Goal: Task Accomplishment & Management: Complete application form

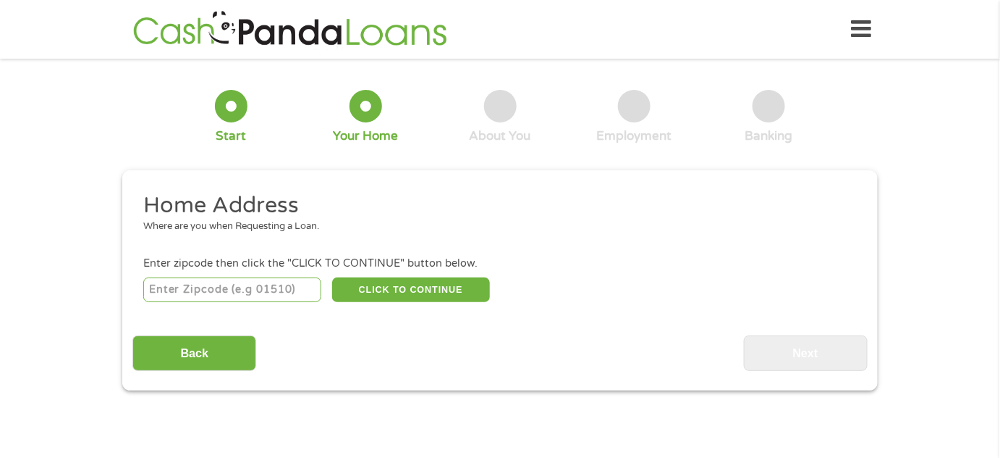
click at [268, 293] on input "number" at bounding box center [232, 289] width 179 height 25
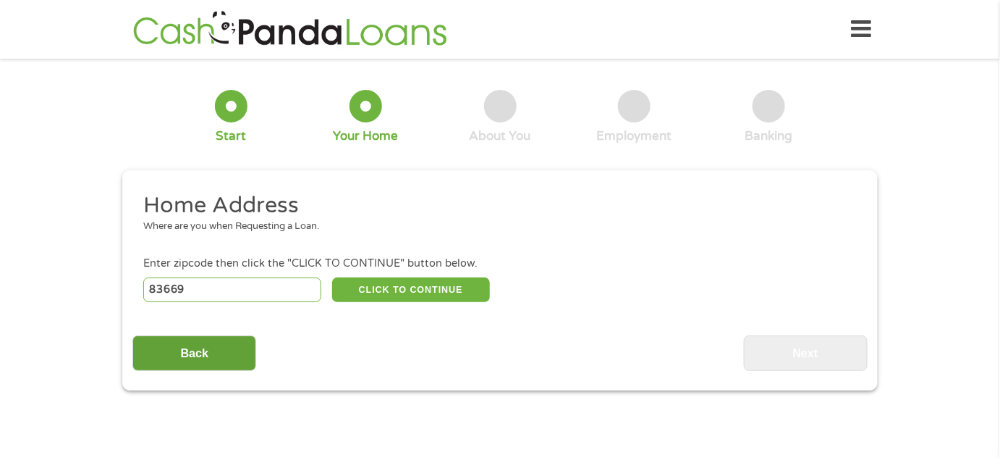
type input "83669"
click at [194, 353] on input "Back" at bounding box center [194, 352] width 124 height 35
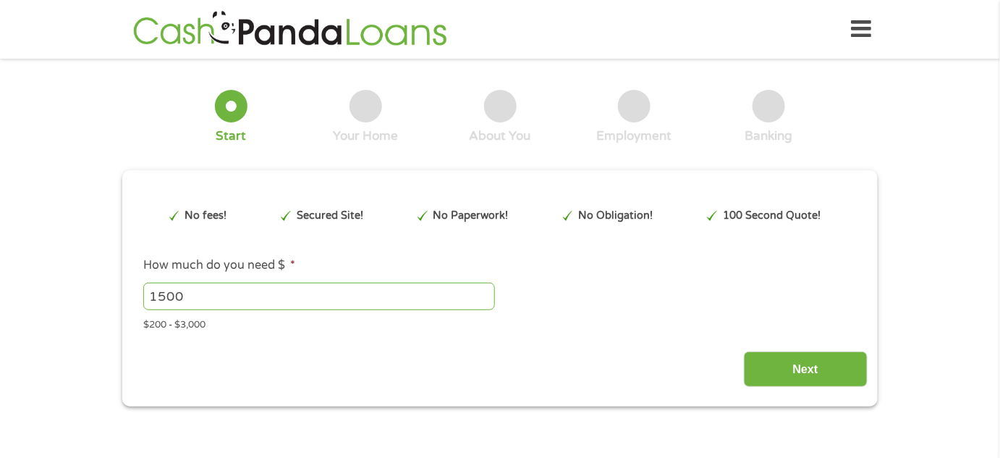
scroll to position [6, 6]
click at [482, 292] on input "1510" at bounding box center [319, 296] width 352 height 28
drag, startPoint x: 199, startPoint y: 297, endPoint x: 104, endPoint y: 288, distance: 95.2
click at [104, 288] on div "1 Start 2 Your Home 3 About You 4 Employment 5 Banking 6 This field is hidden w…" at bounding box center [500, 237] width 1000 height 337
type input "2500"
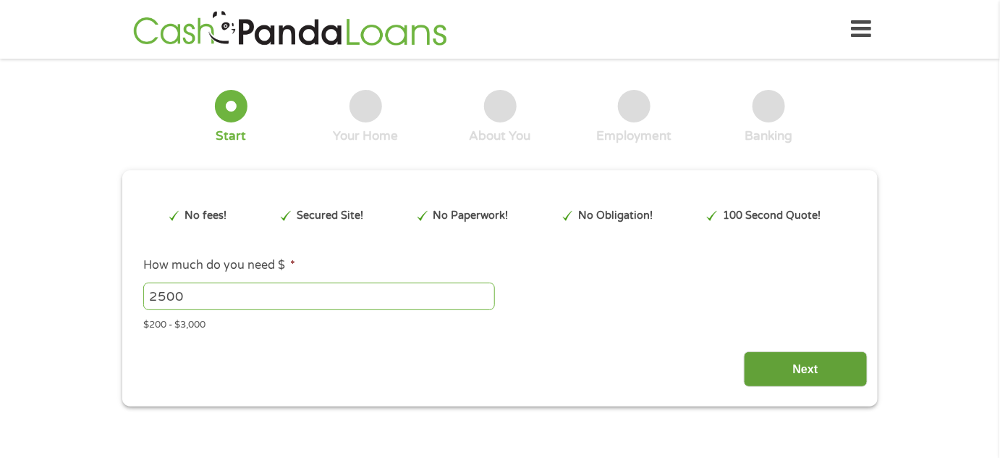
click at [818, 368] on input "Next" at bounding box center [806, 368] width 124 height 35
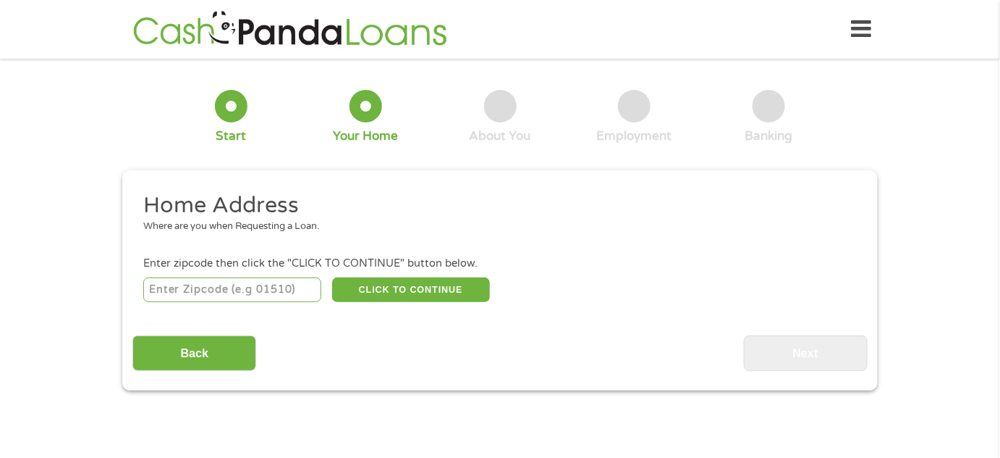
click at [274, 295] on input "number" at bounding box center [232, 289] width 179 height 25
type input "83669"
click at [430, 289] on button "CLICK TO CONTINUE" at bounding box center [411, 289] width 158 height 25
type input "83669"
type input "Star"
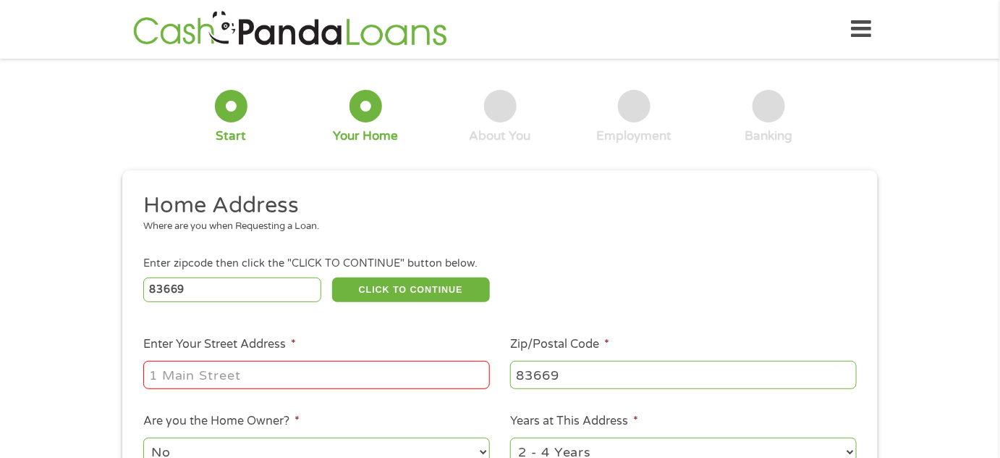
click at [306, 381] on input "Enter Your Street Address *" at bounding box center [316, 375] width 347 height 28
type input "[STREET_ADDRESS][PERSON_NAME]"
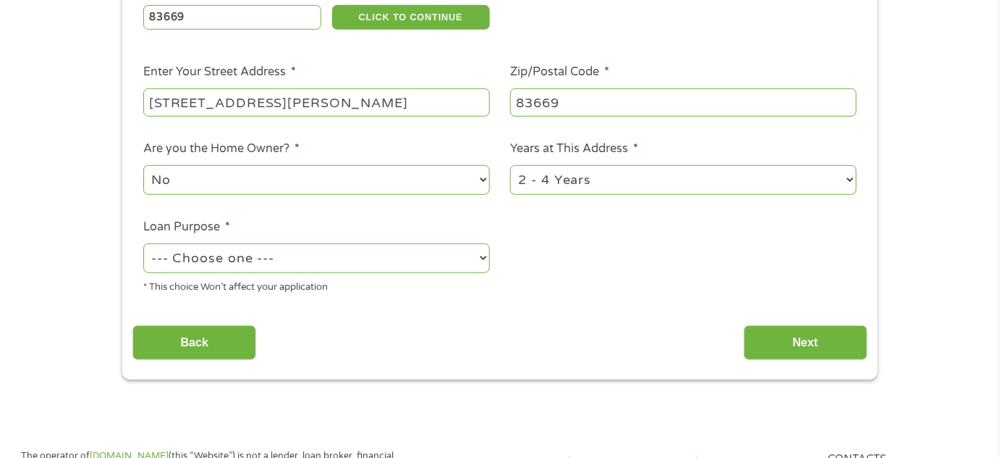
scroll to position [276, 0]
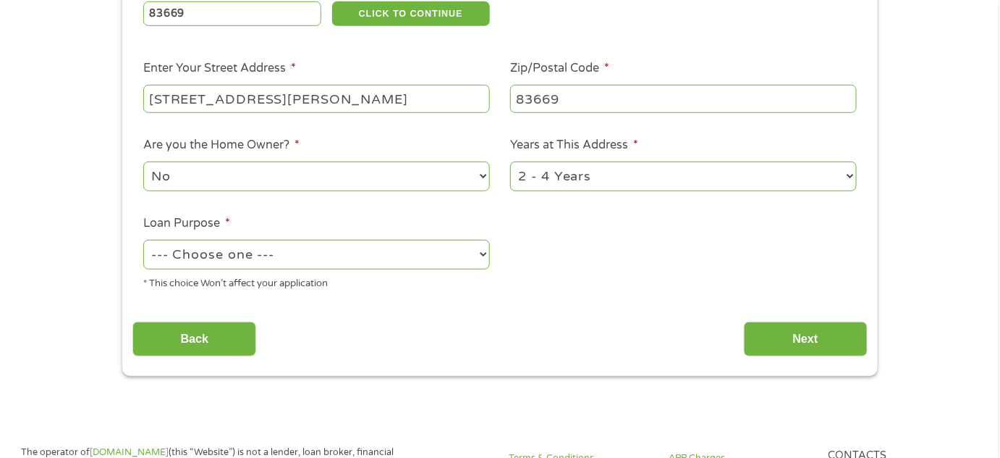
click at [621, 181] on select "1 Year or less 1 - 2 Years 2 - 4 Years Over 4 Years" at bounding box center [683, 176] width 347 height 30
select select "24months"
click at [510, 162] on select "1 Year or less 1 - 2 Years 2 - 4 Years Over 4 Years" at bounding box center [683, 176] width 347 height 30
click at [298, 255] on select "--- Choose one --- Pay Bills Debt Consolidation Home Improvement Major Purchase…" at bounding box center [316, 255] width 347 height 30
select select "medicalexpenses"
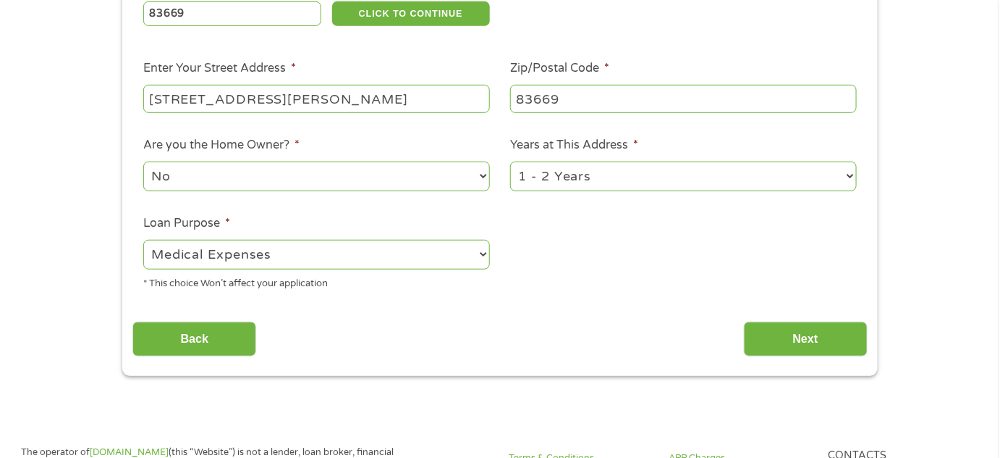
click at [143, 240] on select "--- Choose one --- Pay Bills Debt Consolidation Home Improvement Major Purchase…" at bounding box center [316, 255] width 347 height 30
click at [308, 177] on select "No Yes" at bounding box center [316, 176] width 347 height 30
select select "yes"
click at [143, 162] on select "No Yes" at bounding box center [316, 176] width 347 height 30
click at [809, 345] on input "Next" at bounding box center [806, 338] width 124 height 35
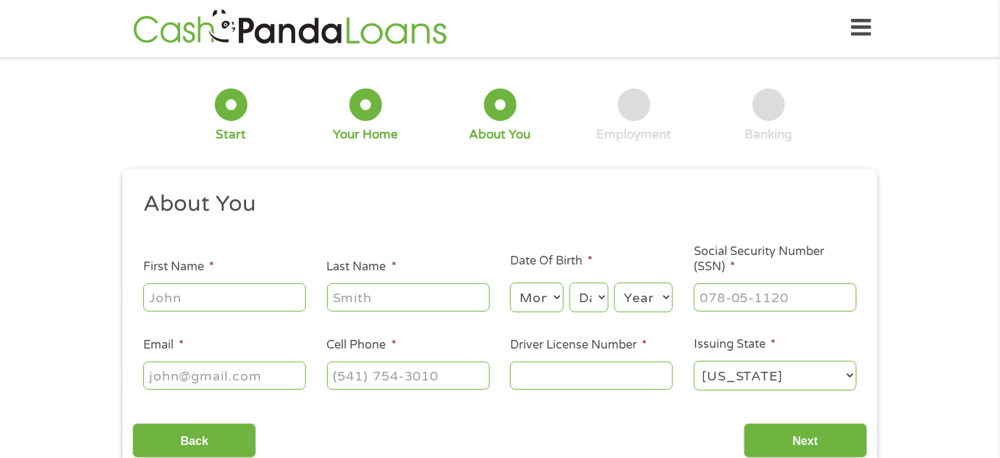
scroll to position [0, 0]
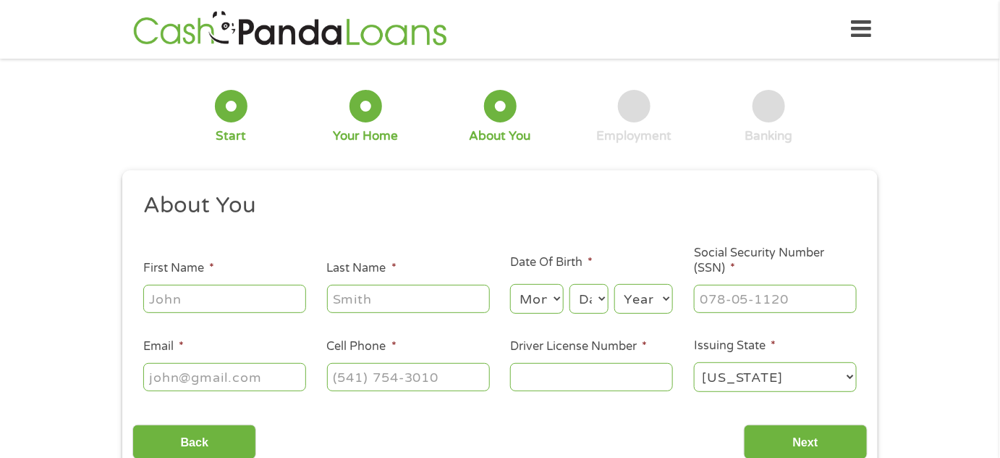
click at [233, 293] on input "First Name *" at bounding box center [224, 299] width 163 height 28
type input "Raju"
type input "Trivedi"
type input "[EMAIL_ADDRESS][DOMAIN_NAME]"
type input "[PHONE_NUMBER]"
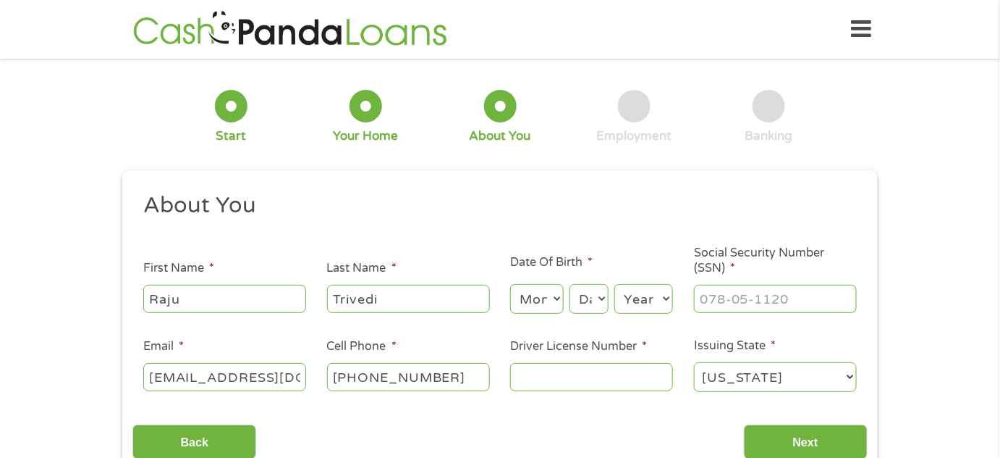
click at [550, 295] on select "Month 1 2 3 4 5 6 7 8 9 10 11 12" at bounding box center [536, 299] width 53 height 30
select select "6"
click at [510, 285] on select "Month 1 2 3 4 5 6 7 8 9 10 11 12" at bounding box center [536, 299] width 53 height 30
click at [594, 301] on select "Day 1 2 3 4 5 6 7 8 9 10 11 12 13 14 15 16 17 18 19 20 21 22 23 24 25 26 27 28 …" at bounding box center [589, 299] width 39 height 30
select select "30"
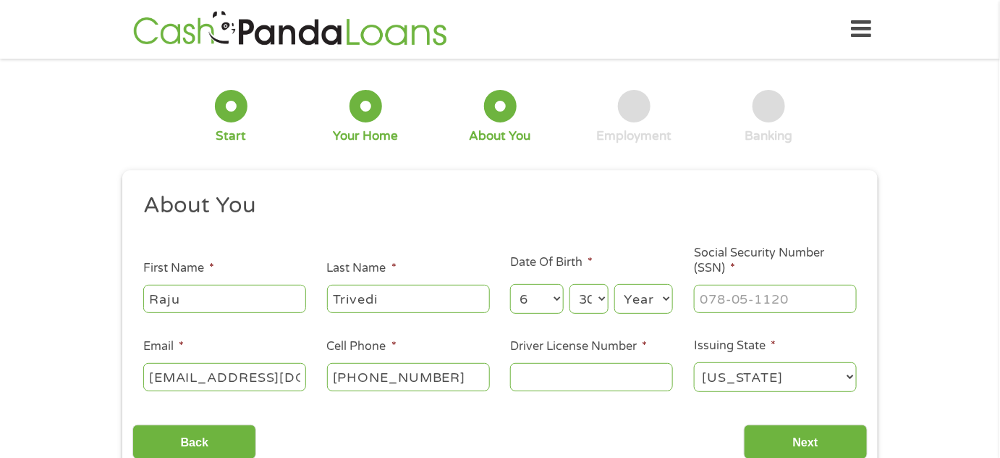
click at [570, 285] on select "Day 1 2 3 4 5 6 7 8 9 10 11 12 13 14 15 16 17 18 19 20 21 22 23 24 25 26 27 28 …" at bounding box center [589, 299] width 39 height 30
click at [654, 303] on select "Year [DATE] 2006 2005 2004 2003 2002 2001 2000 1999 1998 1997 1996 1995 1994 19…" at bounding box center [644, 299] width 59 height 30
select select "1967"
click at [615, 285] on select "Year [DATE] 2006 2005 2004 2003 2002 2001 2000 1999 1998 1997 1996 1995 1994 19…" at bounding box center [644, 299] width 59 height 30
click at [740, 303] on input "Social Security Number (SSN) *" at bounding box center [775, 299] width 163 height 28
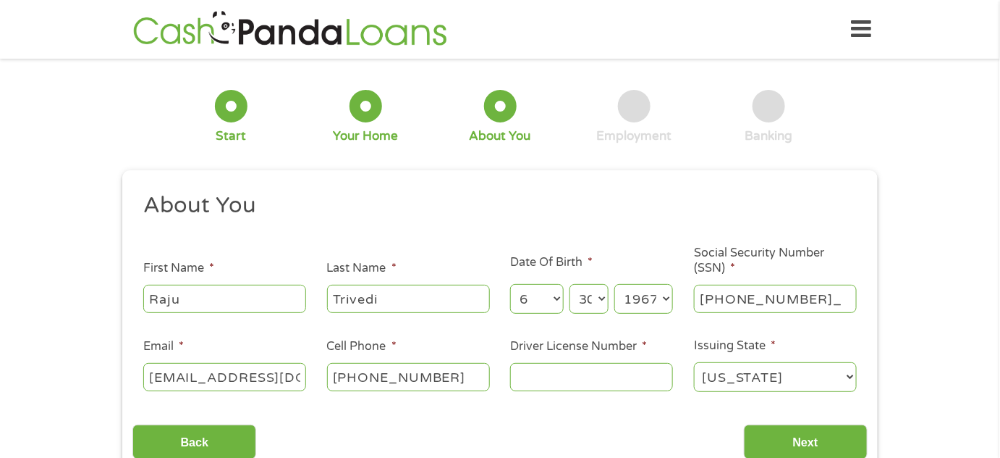
type input "545-37-9701"
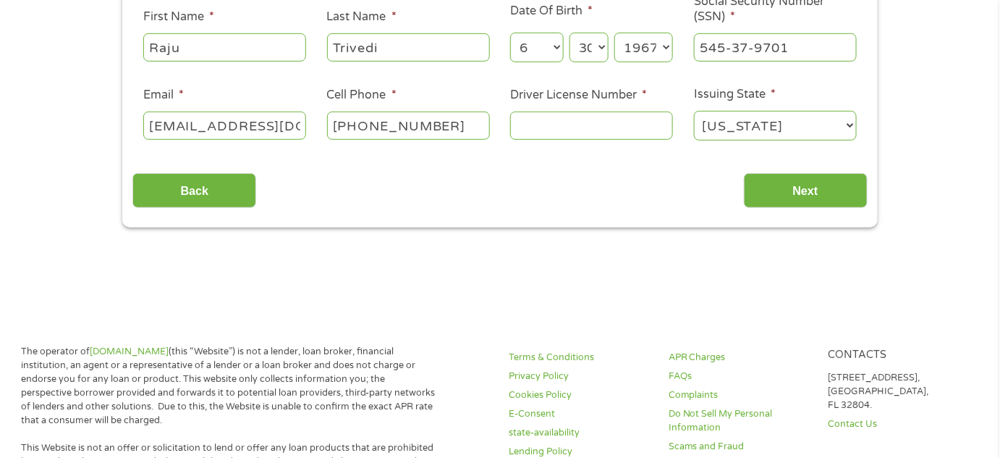
scroll to position [259, 0]
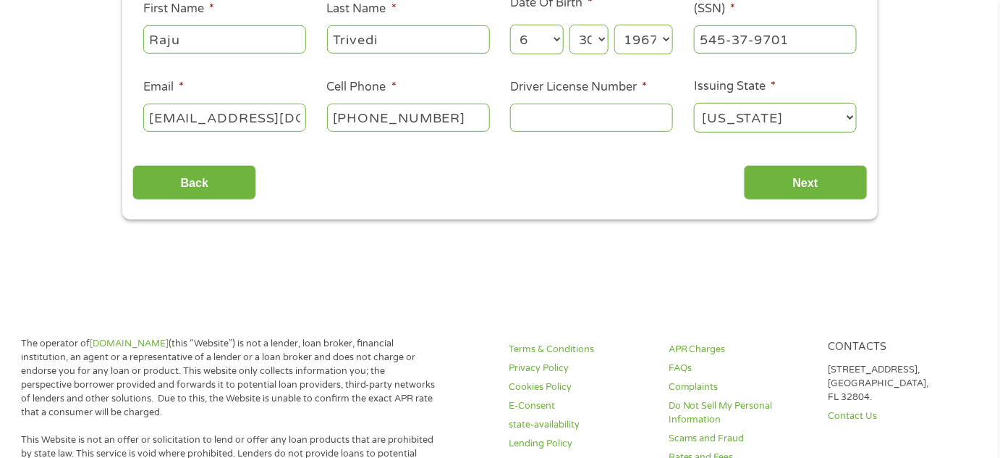
click at [561, 119] on input "Driver License Number *" at bounding box center [591, 118] width 163 height 28
drag, startPoint x: 561, startPoint y: 119, endPoint x: 295, endPoint y: 399, distance: 385.6
click at [295, 399] on p "The operator of [DOMAIN_NAME] (this “Website”) is not a lender, loan broker, fi…" at bounding box center [228, 378] width 414 height 82
click at [566, 121] on input "Driver License Number *" at bounding box center [591, 118] width 163 height 28
type input "zg428838b"
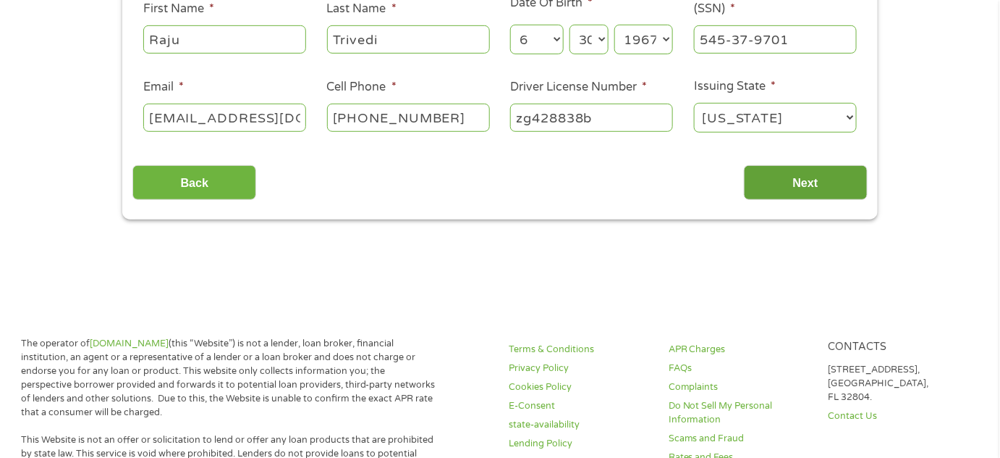
click at [833, 181] on input "Next" at bounding box center [806, 182] width 124 height 35
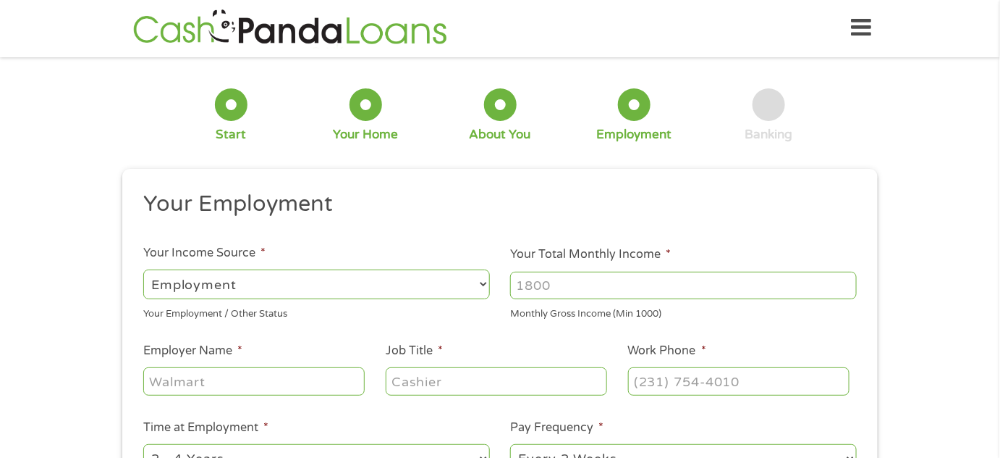
scroll to position [0, 0]
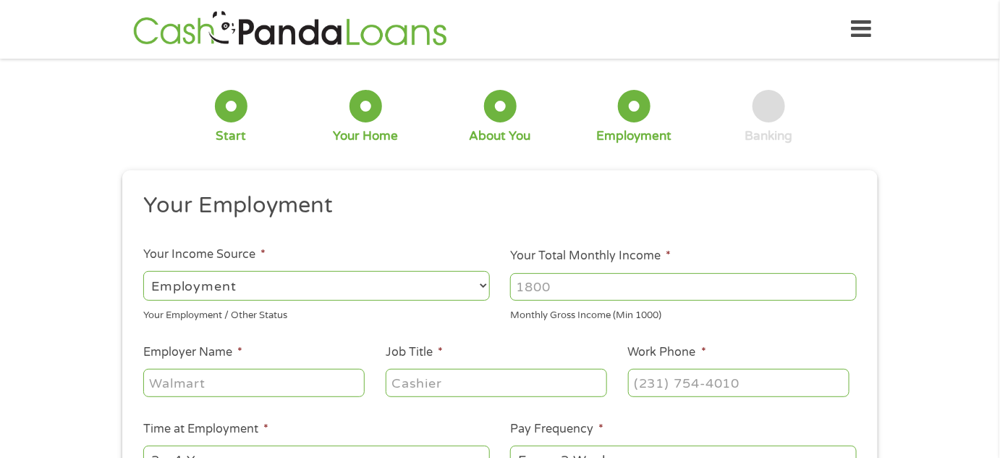
click at [416, 286] on select "--- Choose one --- Employment [DEMOGRAPHIC_DATA] Benefits" at bounding box center [316, 286] width 347 height 30
select select "selfEmployed"
click at [143, 271] on select "--- Choose one --- Employment [DEMOGRAPHIC_DATA] Benefits" at bounding box center [316, 286] width 347 height 30
drag, startPoint x: 575, startPoint y: 287, endPoint x: 519, endPoint y: 287, distance: 55.7
click at [519, 287] on input "Your Total Monthly Income *" at bounding box center [683, 287] width 347 height 28
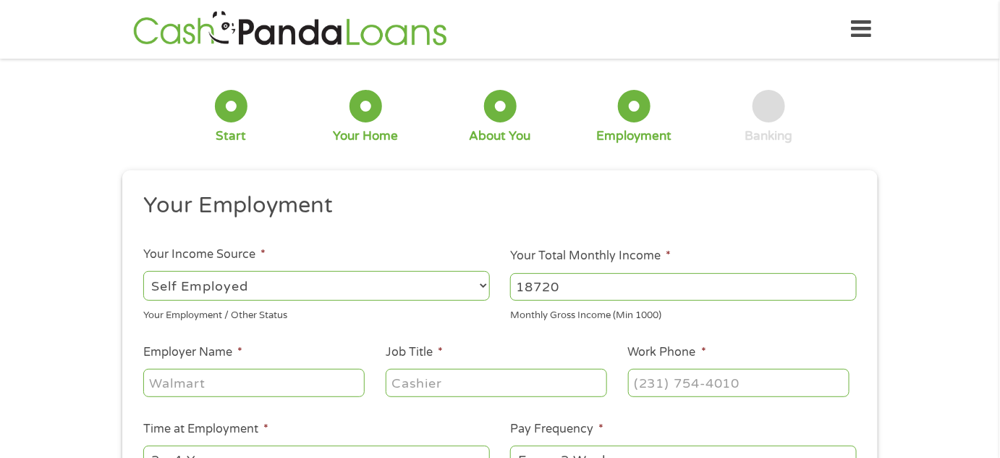
type input "18720"
click at [239, 385] on input "Employer Name *" at bounding box center [254, 382] width 222 height 28
click at [157, 380] on input "Rrivedi Consulting LLC" at bounding box center [254, 382] width 222 height 28
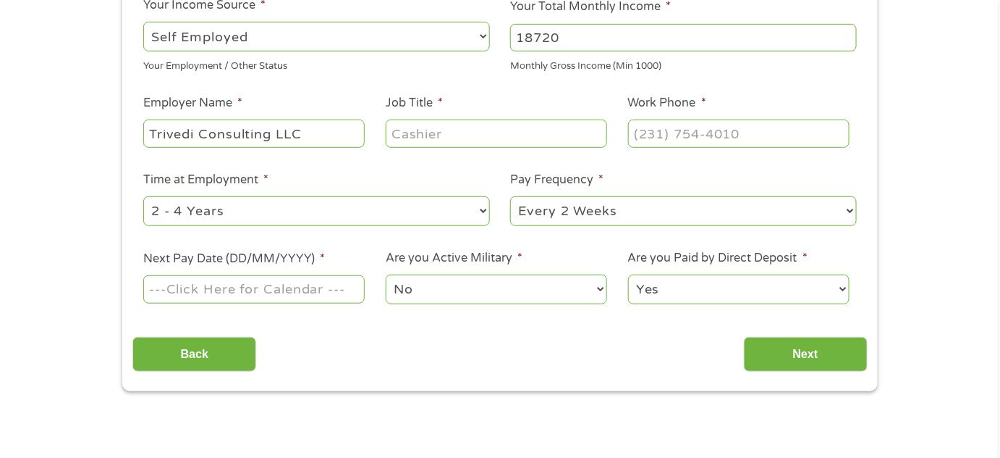
scroll to position [273, 0]
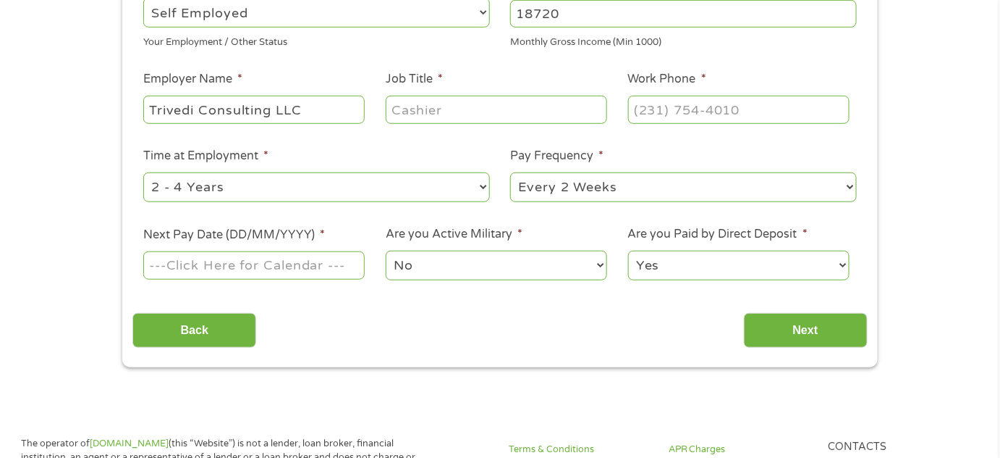
type input "Trivedi Consulting LLC"
click at [432, 113] on input "Job Title *" at bounding box center [497, 110] width 222 height 28
type input "CEO"
click at [474, 185] on select "--- Choose one --- 1 Year or less 1 - 2 Years 2 - 4 Years Over 4 Years" at bounding box center [316, 187] width 347 height 30
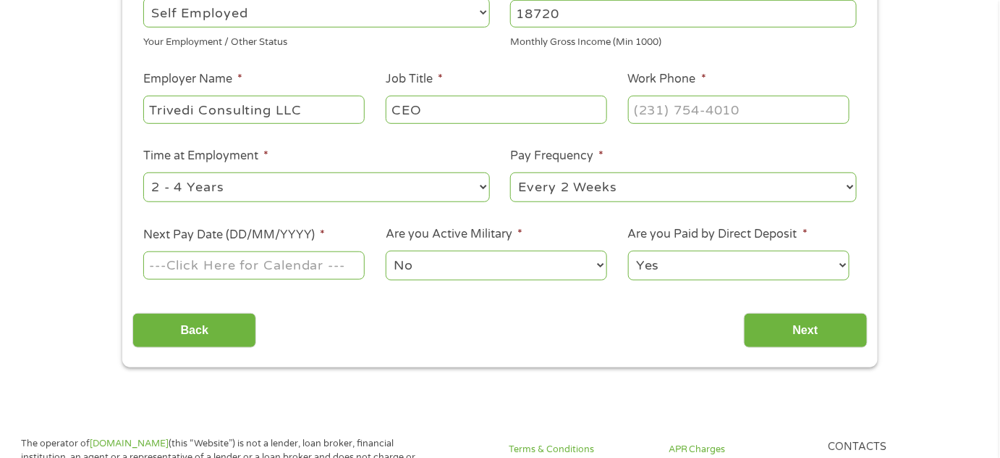
click at [474, 185] on select "--- Choose one --- 1 Year or less 1 - 2 Years 2 - 4 Years Over 4 Years" at bounding box center [316, 187] width 347 height 30
select select "24months"
click at [143, 172] on select "--- Choose one --- 1 Year or less 1 - 2 Years 2 - 4 Years Over 4 Years" at bounding box center [316, 187] width 347 height 30
click at [623, 191] on select "--- Choose one --- Every 2 Weeks Every Week Monthly Semi-Monthly" at bounding box center [683, 187] width 347 height 30
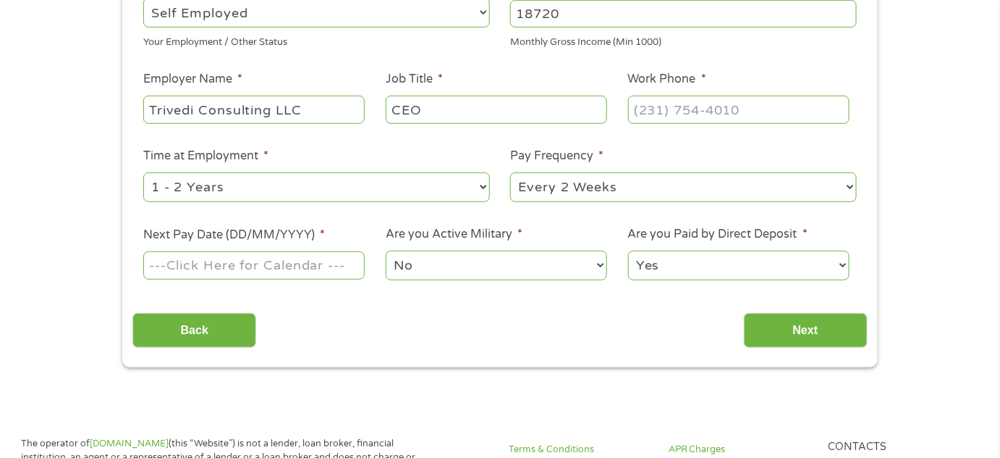
select select "semimonthly"
click at [510, 172] on select "--- Choose one --- Every 2 Weeks Every Week Monthly Semi-Monthly" at bounding box center [683, 187] width 347 height 30
click at [300, 249] on div at bounding box center [254, 265] width 222 height 33
click at [301, 256] on input "Next Pay Date (DD/MM/YYYY) *" at bounding box center [254, 265] width 222 height 28
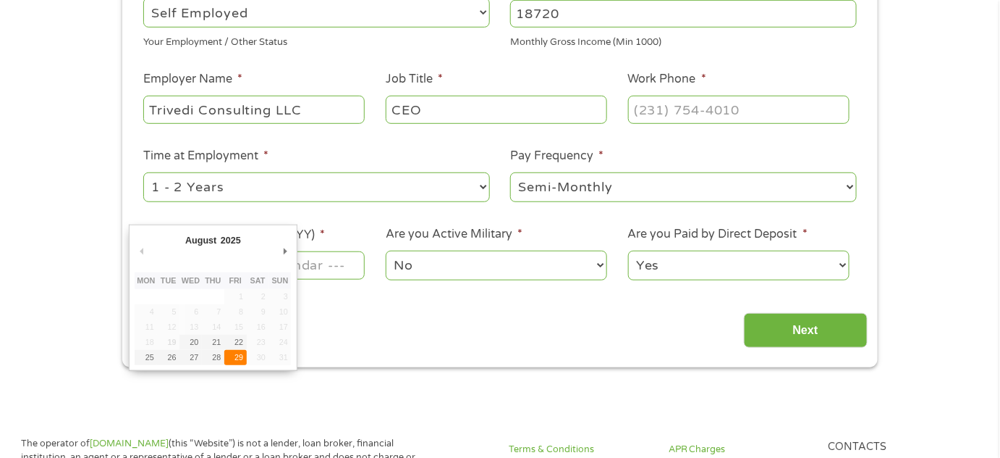
type input "[DATE]"
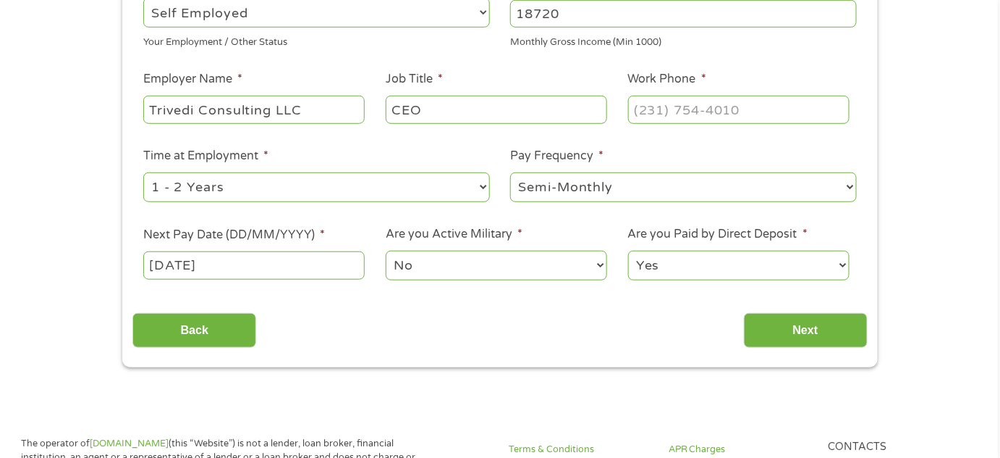
click at [597, 268] on select "No Yes" at bounding box center [497, 265] width 222 height 30
click at [822, 324] on input "Next" at bounding box center [806, 330] width 124 height 35
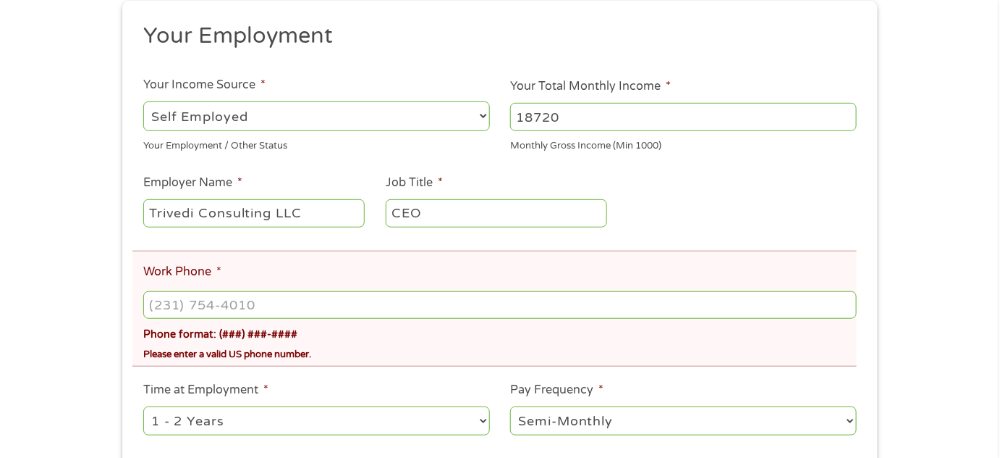
scroll to position [250, 0]
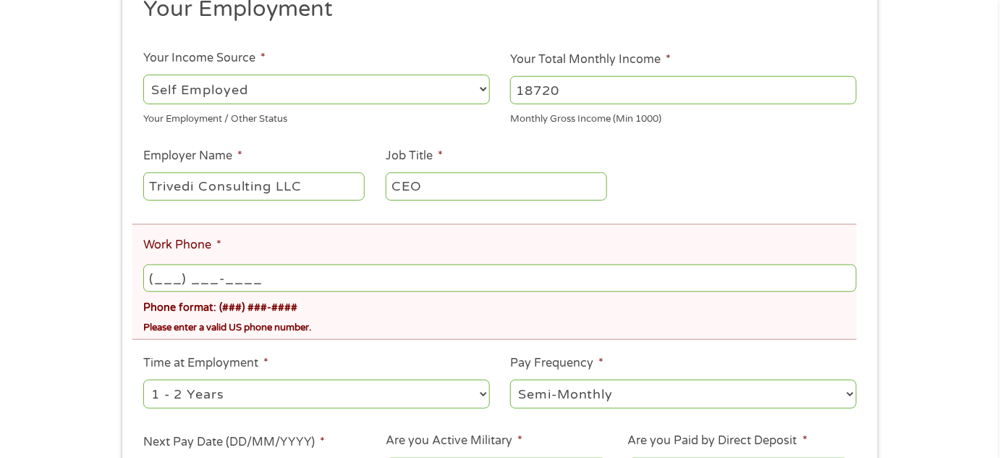
click at [258, 268] on input "(___) ___-____" at bounding box center [500, 278] width 714 height 28
type input "[PHONE_NUMBER]"
click at [909, 256] on div "There was a problem with your submission. Please review the fields below. 1 Sta…" at bounding box center [500, 195] width 1000 height 755
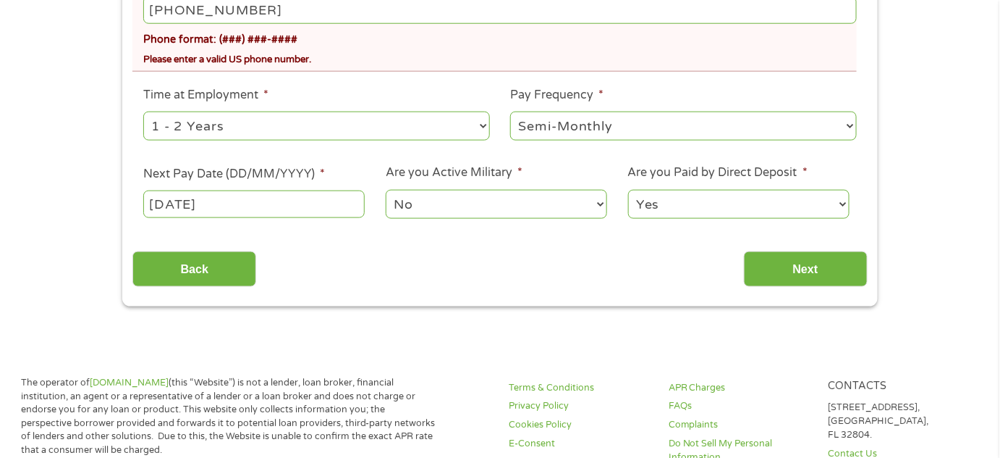
scroll to position [544, 0]
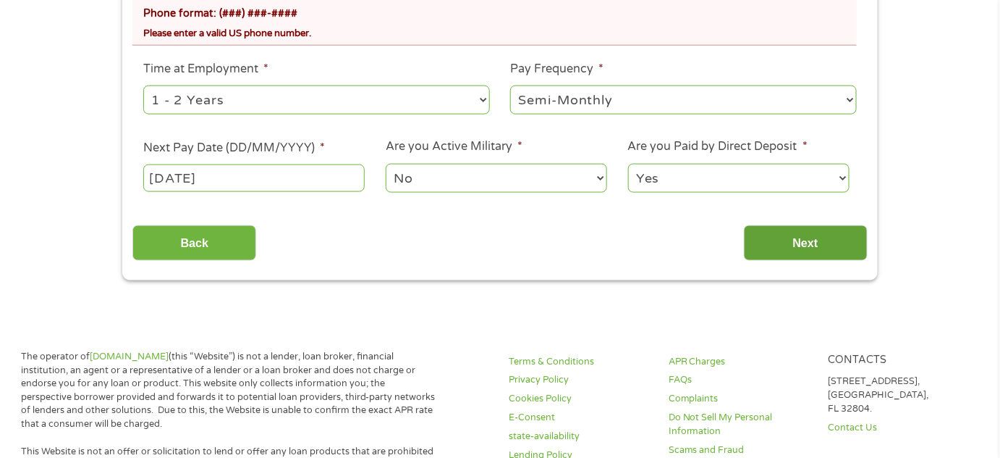
click at [800, 246] on input "Next" at bounding box center [806, 242] width 124 height 35
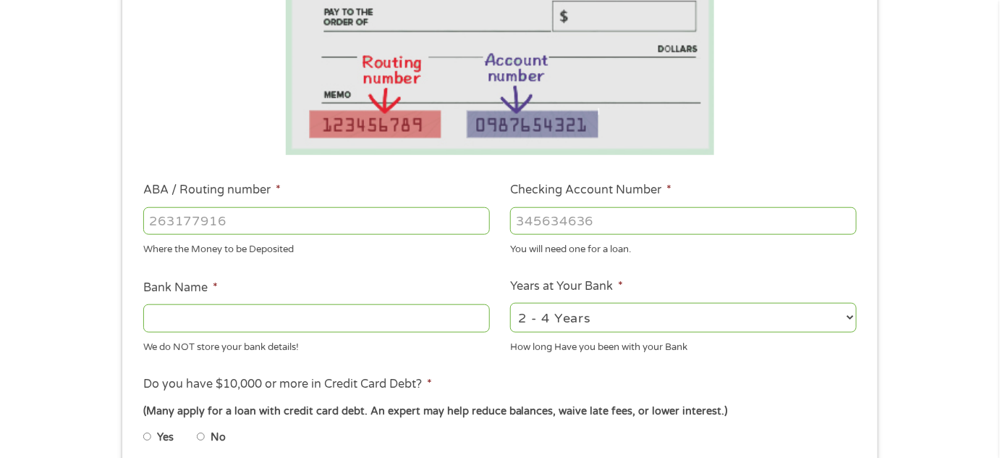
scroll to position [285, 0]
click at [211, 218] on input "ABA / Routing number *" at bounding box center [316, 220] width 347 height 28
type input "123271978"
type input "JPMORGAN CHASE BANK NA"
type input "123271978"
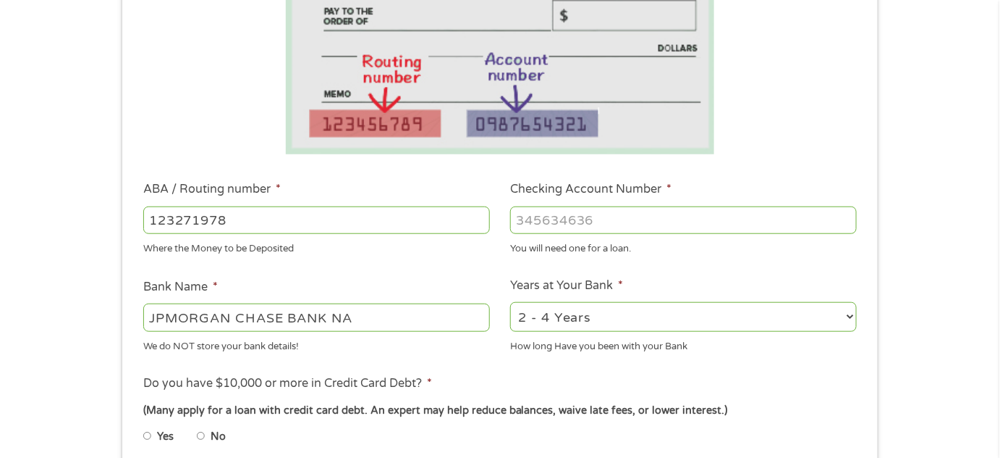
click at [664, 219] on input "Checking Account Number *" at bounding box center [683, 220] width 347 height 28
click at [552, 217] on input "712838740" at bounding box center [683, 220] width 347 height 28
click at [577, 222] on input "7128538740" at bounding box center [683, 220] width 347 height 28
click at [586, 219] on input "712853740" at bounding box center [683, 220] width 347 height 28
type input "712853780"
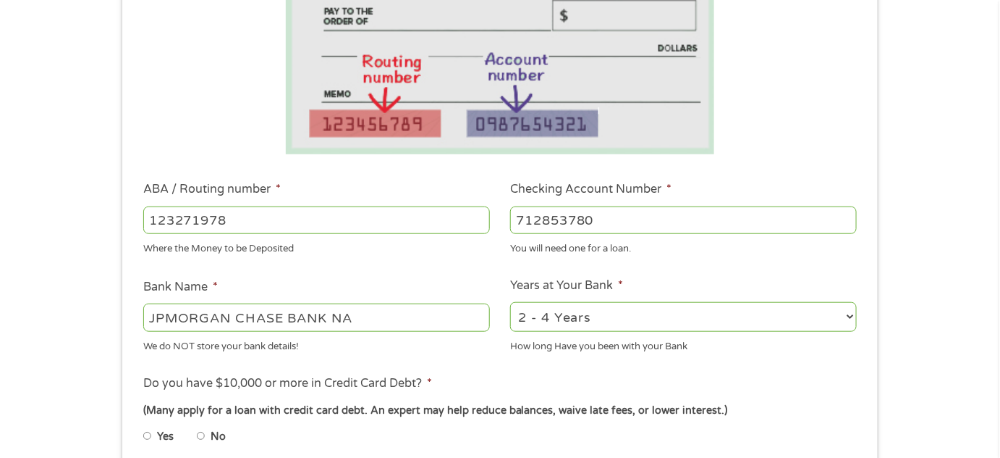
click at [958, 219] on div "1 Start 2 Your Home 3 About You 4 Employment 5 Banking 6 This field is hidden w…" at bounding box center [500, 243] width 1000 height 918
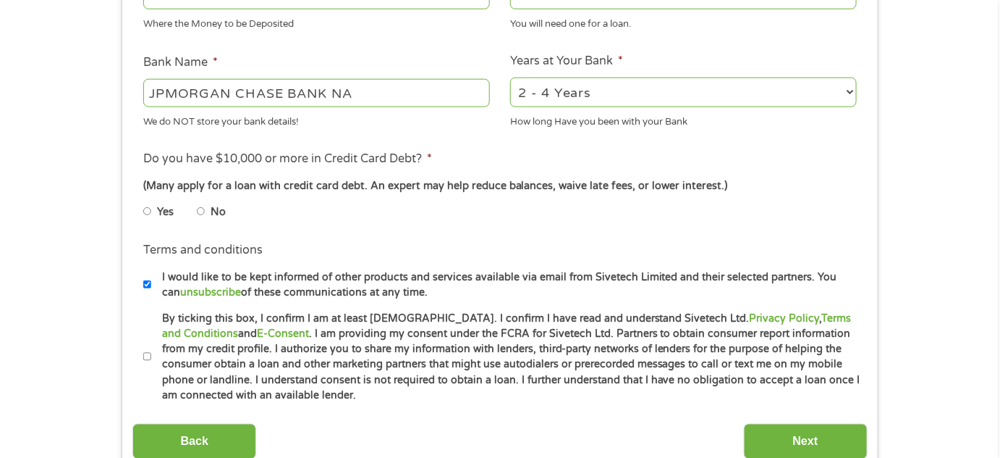
scroll to position [510, 0]
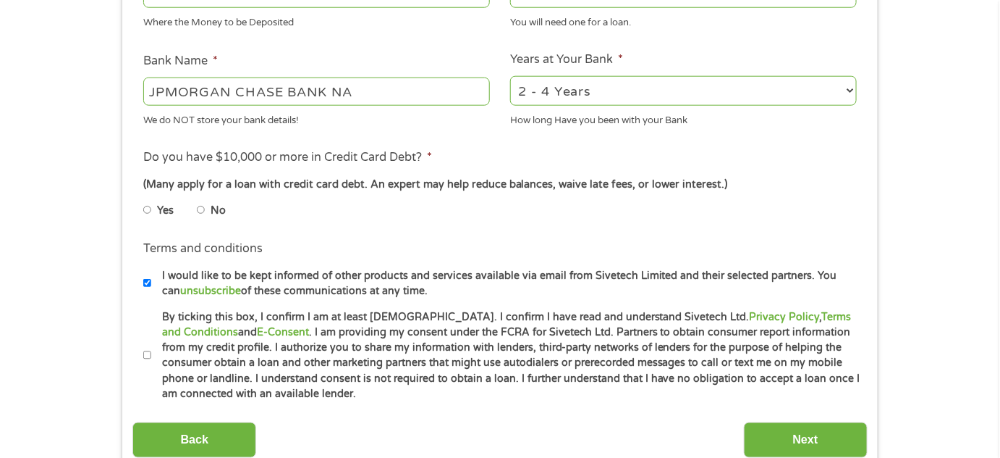
click at [201, 210] on input "No" at bounding box center [201, 209] width 9 height 23
radio input "true"
click at [148, 354] on input "By ticking this box, I confirm I am at least [DEMOGRAPHIC_DATA]. I confirm I ha…" at bounding box center [147, 355] width 9 height 23
checkbox input "true"
click at [809, 444] on input "Next" at bounding box center [806, 439] width 124 height 35
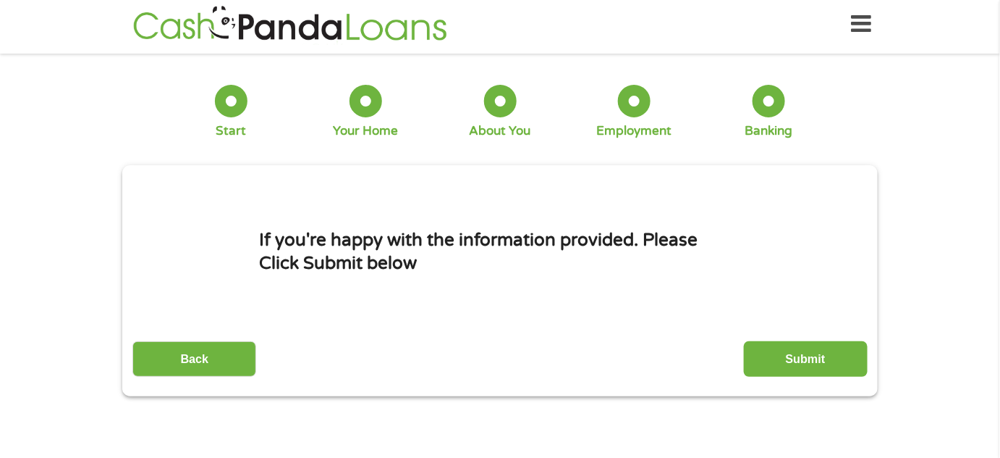
scroll to position [0, 0]
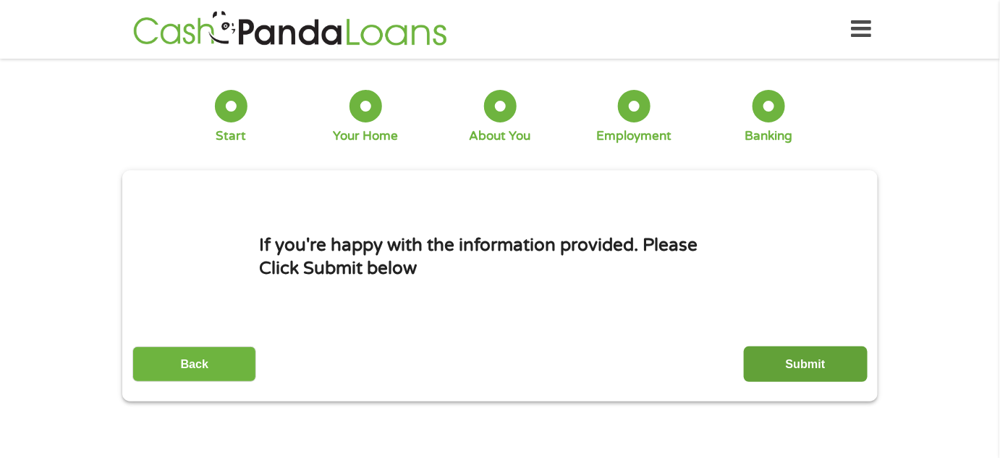
click at [793, 366] on input "Submit" at bounding box center [806, 363] width 124 height 35
